Goal: Navigation & Orientation: Find specific page/section

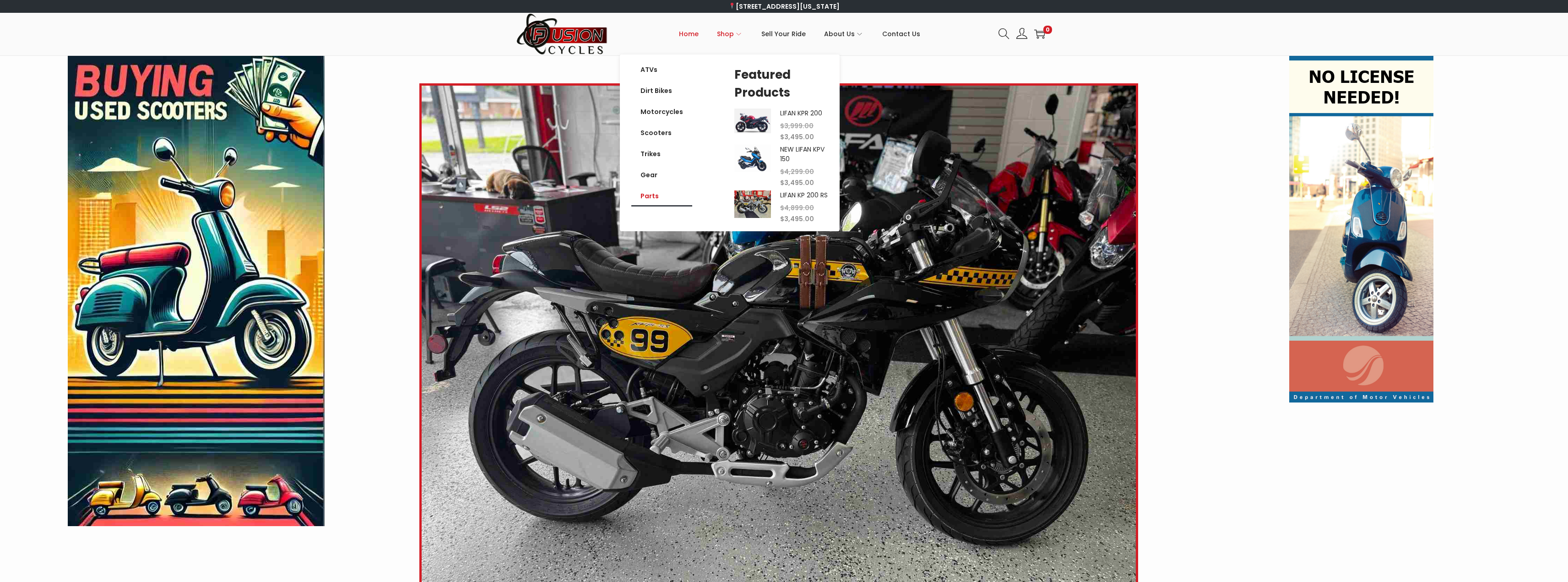
click at [648, 195] on link "Parts" at bounding box center [661, 196] width 61 height 21
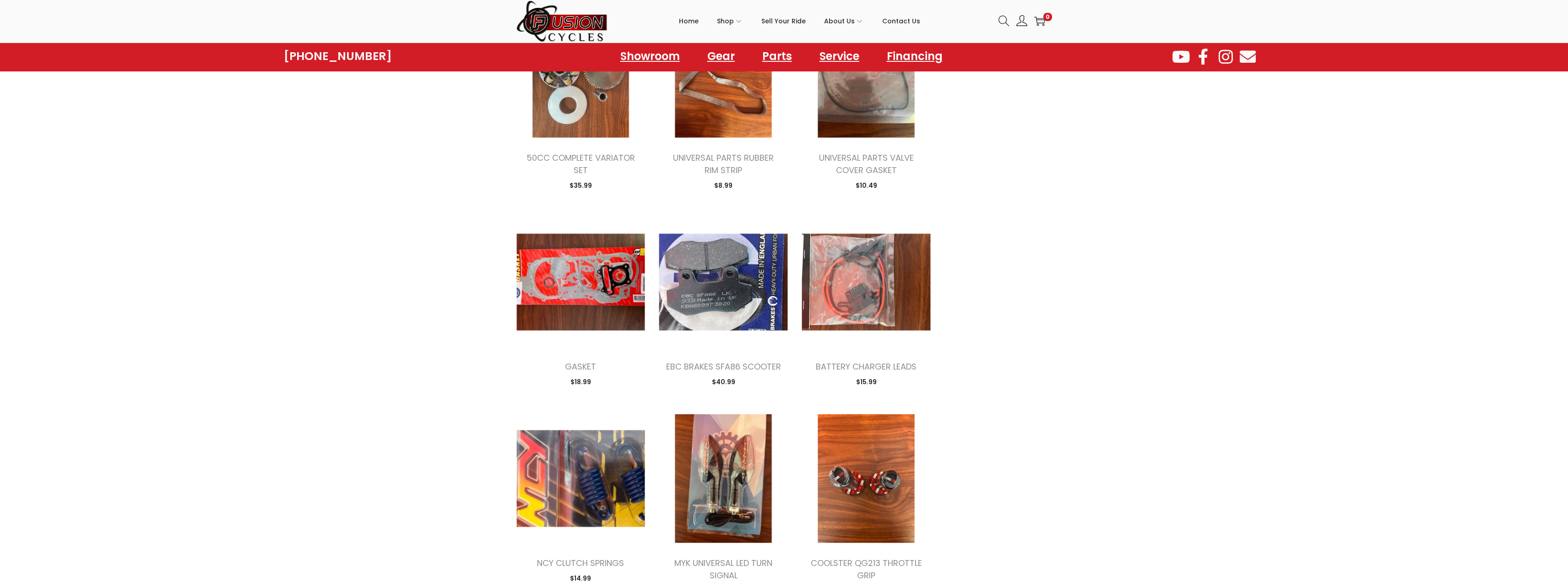
scroll to position [458, 0]
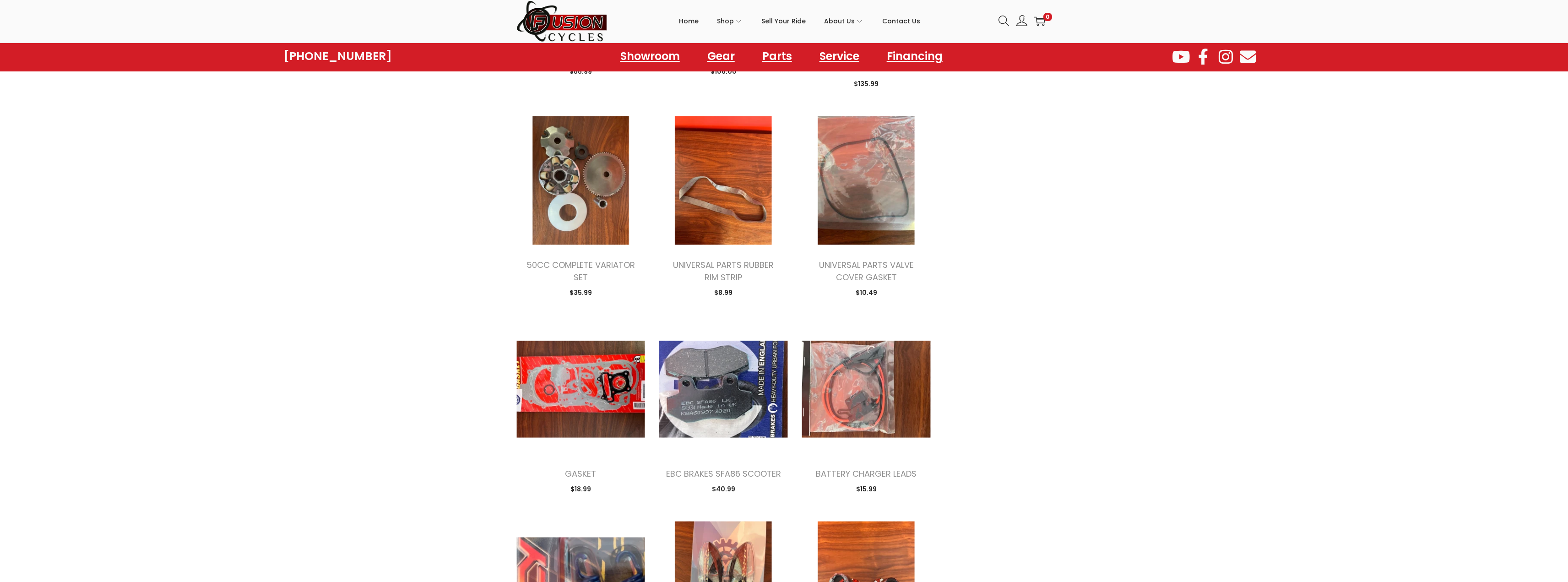
click at [1203, 51] on icon at bounding box center [1204, 56] width 21 height 16
drag, startPoint x: 610, startPoint y: 84, endPoint x: 581, endPoint y: 83, distance: 29.0
